Goal: Complete application form

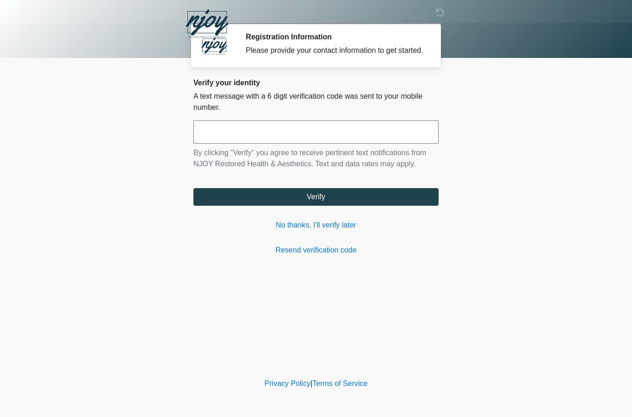
click at [219, 137] on input "text" at bounding box center [315, 131] width 245 height 23
click at [315, 231] on link "No thanks, I'll verify later" at bounding box center [315, 224] width 245 height 11
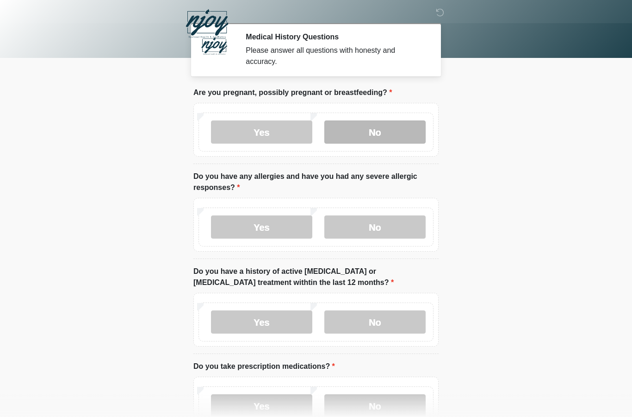
click at [399, 131] on label "No" at bounding box center [374, 131] width 101 height 23
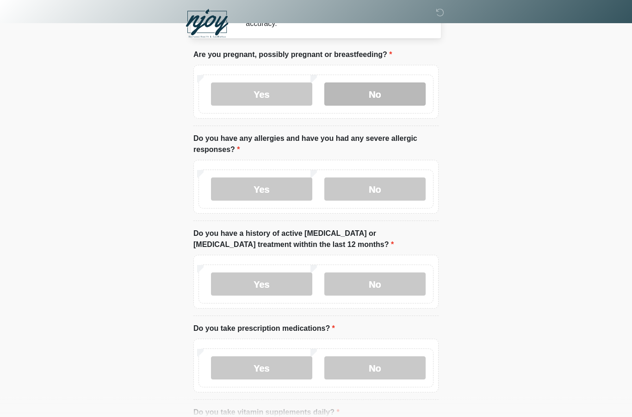
scroll to position [38, 0]
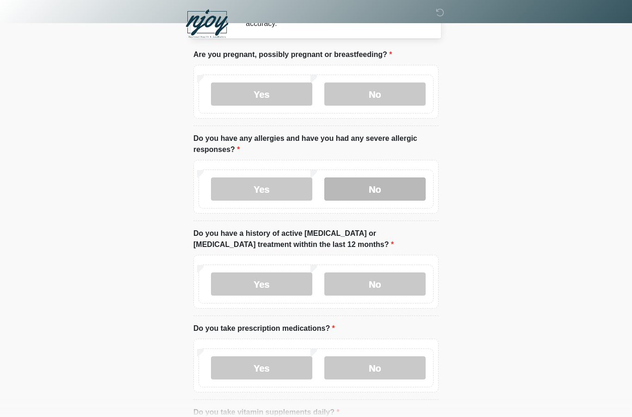
click at [371, 187] on label "No" at bounding box center [374, 188] width 101 height 23
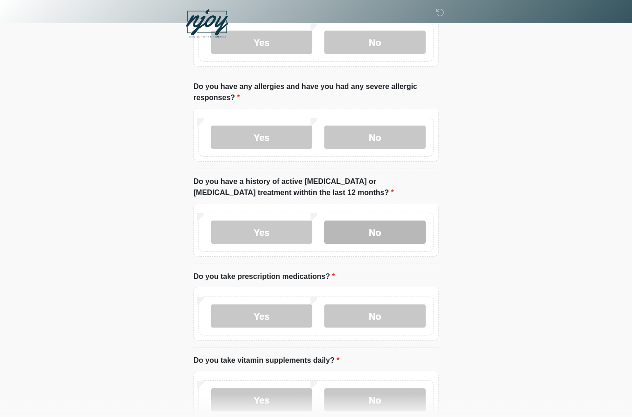
click at [380, 225] on label "No" at bounding box center [374, 232] width 101 height 23
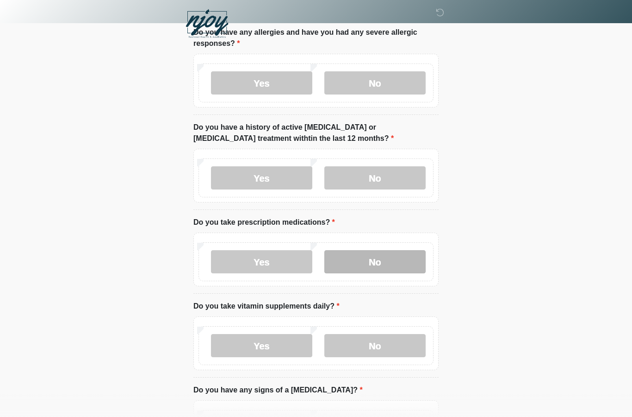
click at [393, 262] on label "No" at bounding box center [374, 261] width 101 height 23
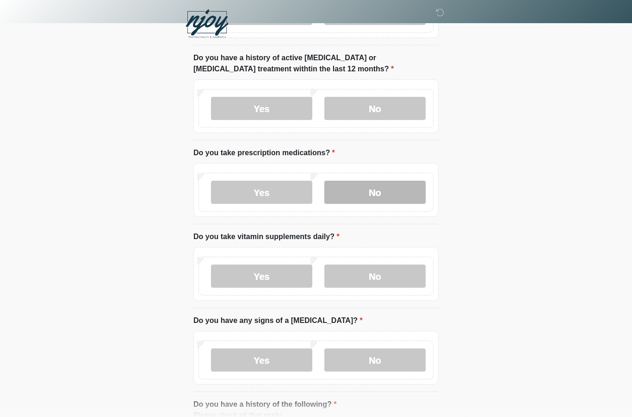
scroll to position [216, 0]
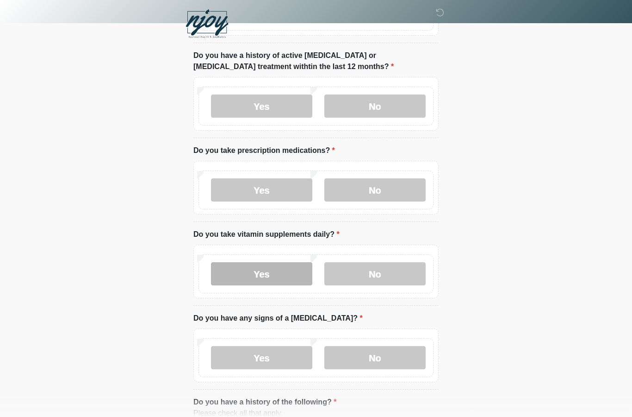
click at [286, 273] on label "Yes" at bounding box center [261, 273] width 101 height 23
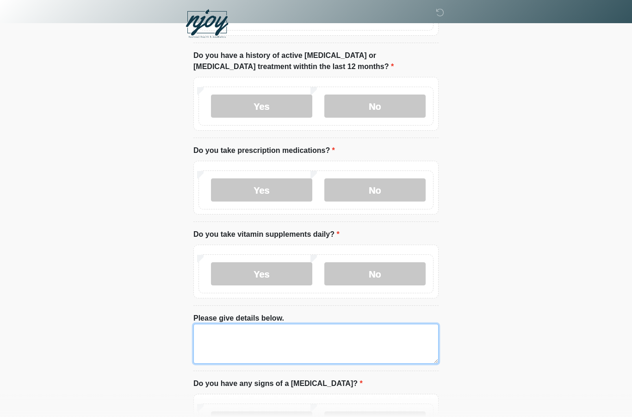
click at [326, 342] on textarea "Please give details below." at bounding box center [315, 344] width 245 height 40
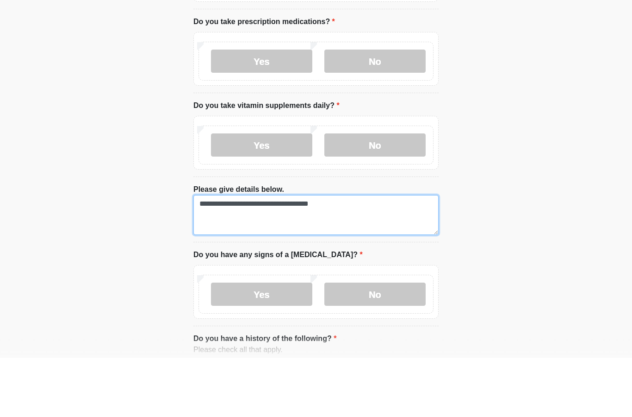
scroll to position [288, 0]
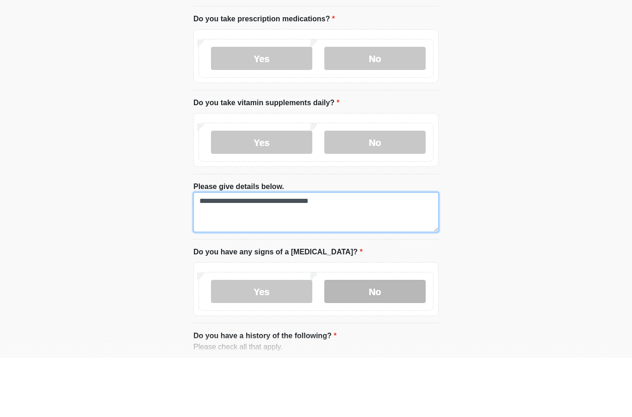
type textarea "**********"
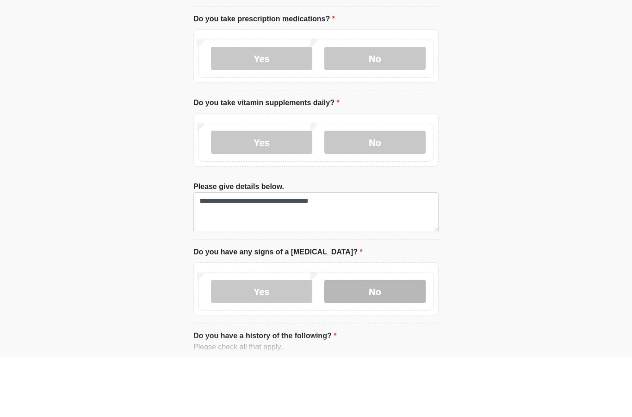
click at [380, 339] on label "No" at bounding box center [374, 350] width 101 height 23
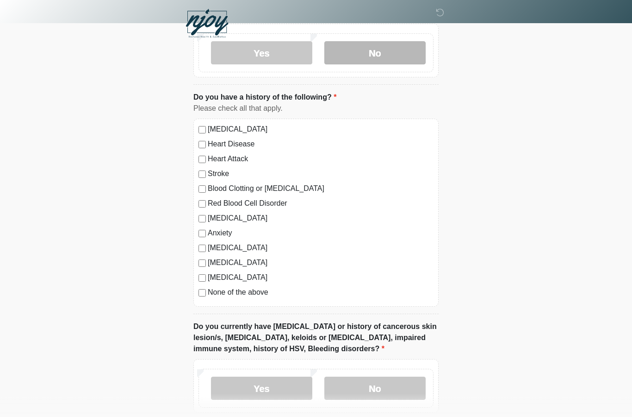
scroll to position [586, 0]
click at [209, 289] on label "None of the above" at bounding box center [321, 292] width 226 height 11
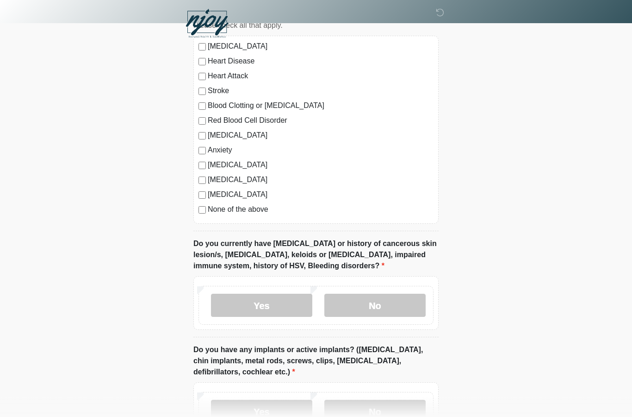
scroll to position [668, 0]
click at [388, 297] on label "No" at bounding box center [374, 304] width 101 height 23
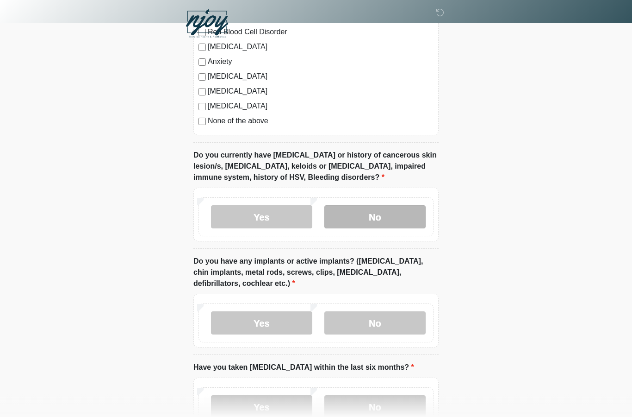
scroll to position [757, 0]
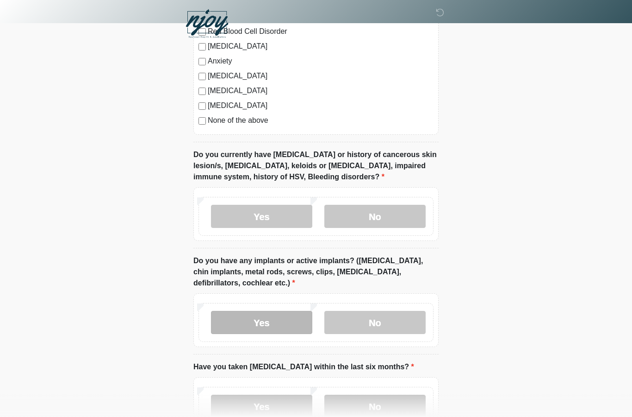
click at [274, 316] on label "Yes" at bounding box center [261, 322] width 101 height 23
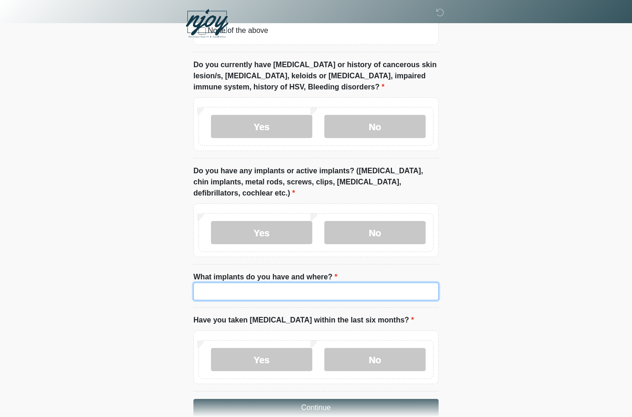
click at [330, 290] on input "What implants do you have and where?" at bounding box center [315, 292] width 245 height 18
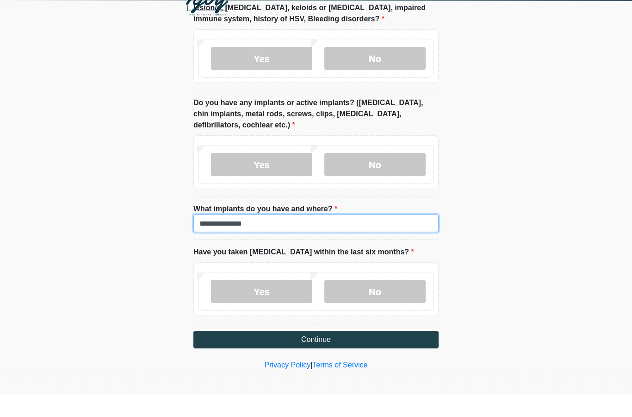
scroll to position [894, 0]
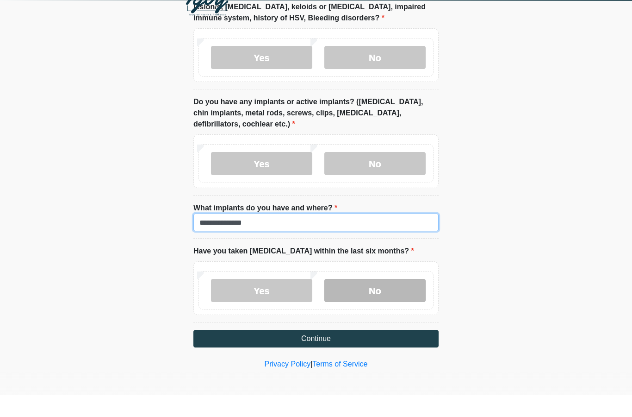
type input "**********"
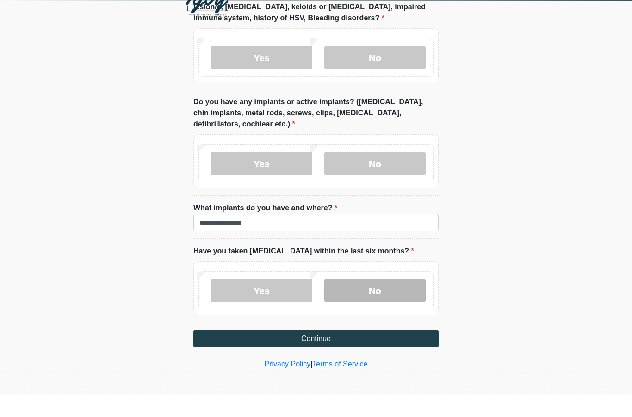
click at [376, 301] on label "No" at bounding box center [374, 312] width 101 height 23
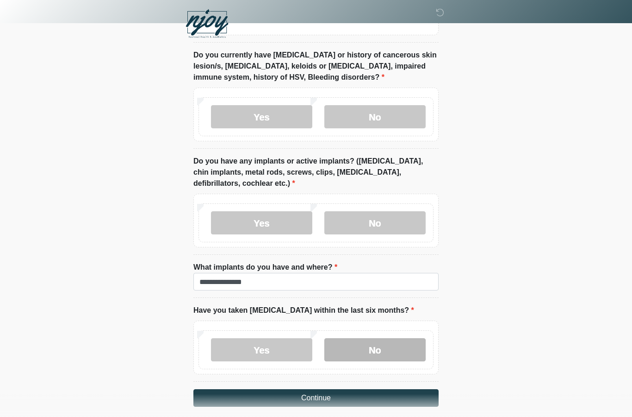
click at [355, 340] on label "No" at bounding box center [374, 349] width 101 height 23
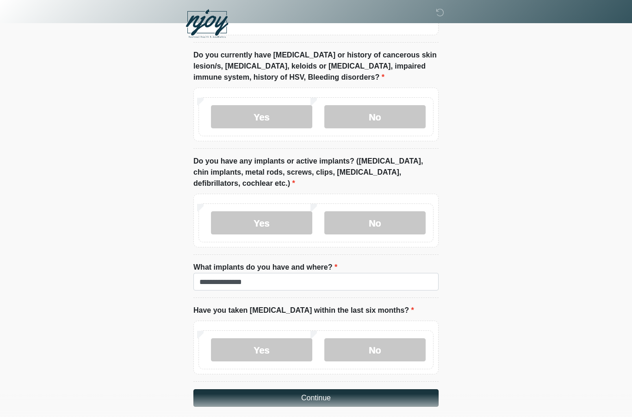
click at [361, 395] on button "Continue" at bounding box center [315, 398] width 245 height 18
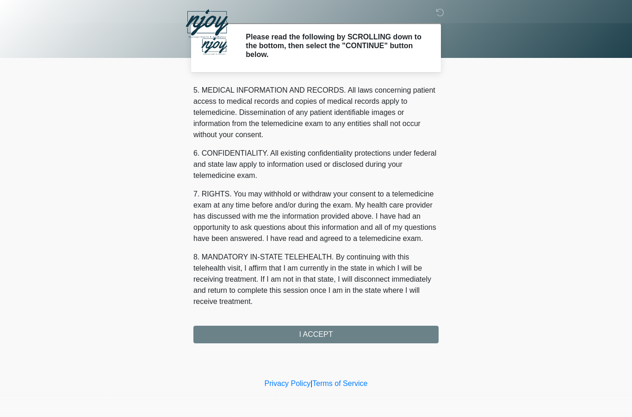
scroll to position [317, 0]
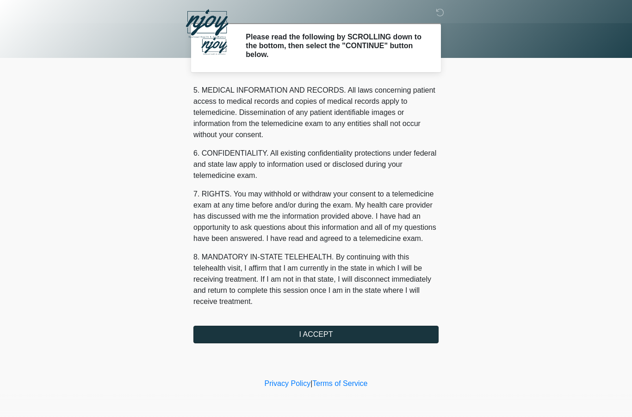
click at [344, 328] on button "I ACCEPT" at bounding box center [315, 334] width 245 height 18
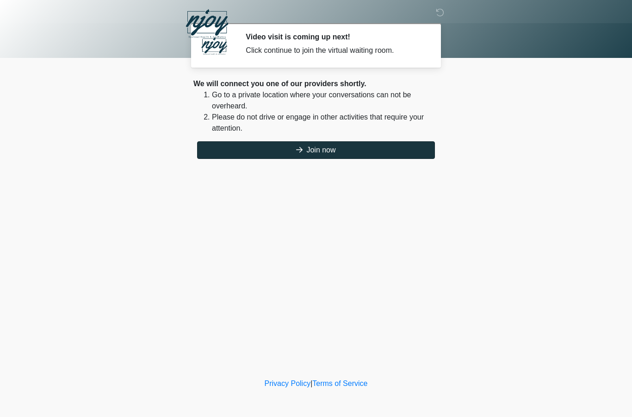
click at [369, 153] on button "Join now" at bounding box center [316, 150] width 238 height 18
click at [313, 152] on button "Join now" at bounding box center [316, 150] width 238 height 18
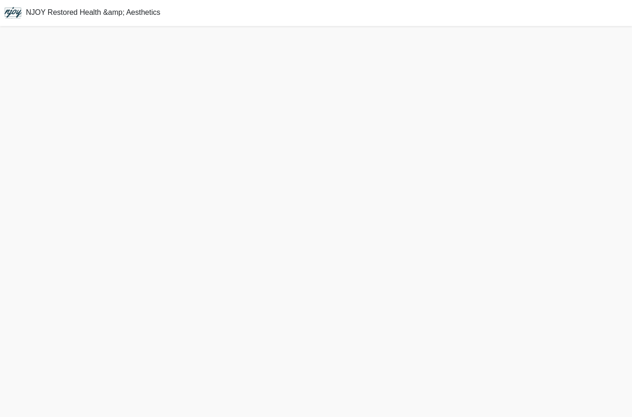
scroll to position [0, 0]
